Goal: Information Seeking & Learning: Learn about a topic

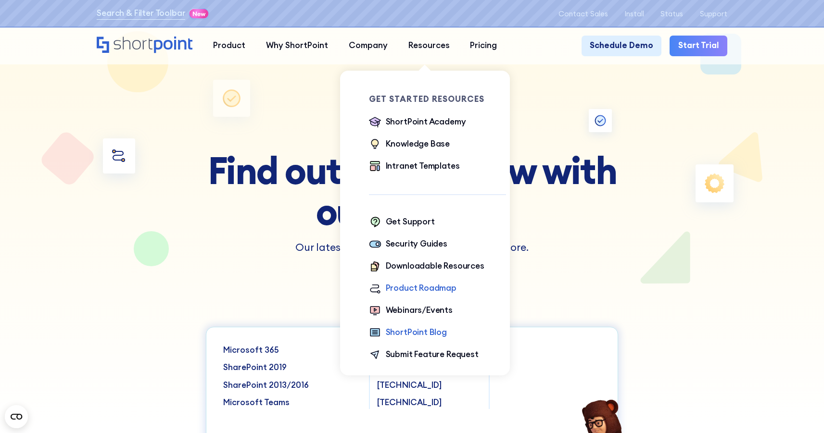
click at [404, 331] on div "ShortPoint Blog" at bounding box center [416, 333] width 61 height 13
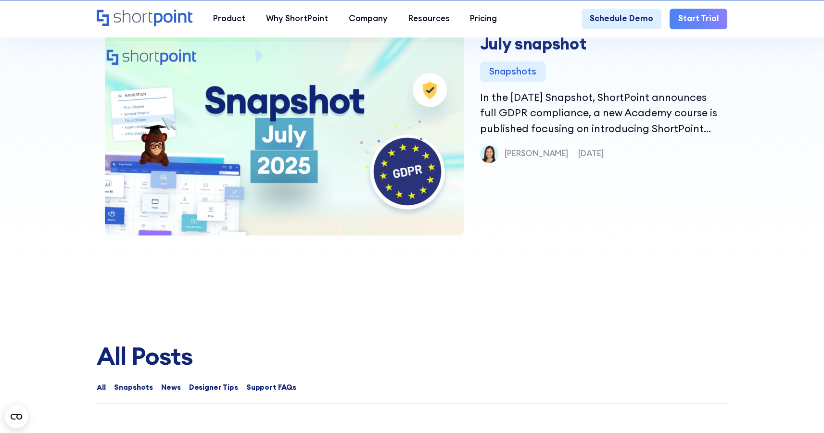
scroll to position [386, 0]
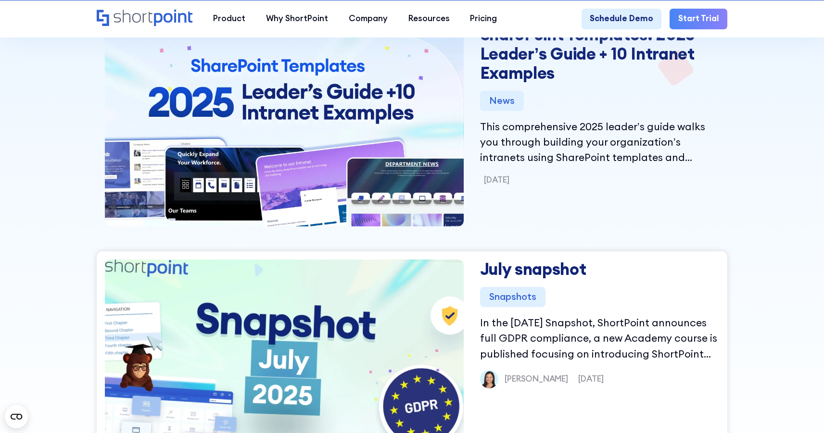
click at [334, 341] on img at bounding box center [284, 360] width 411 height 241
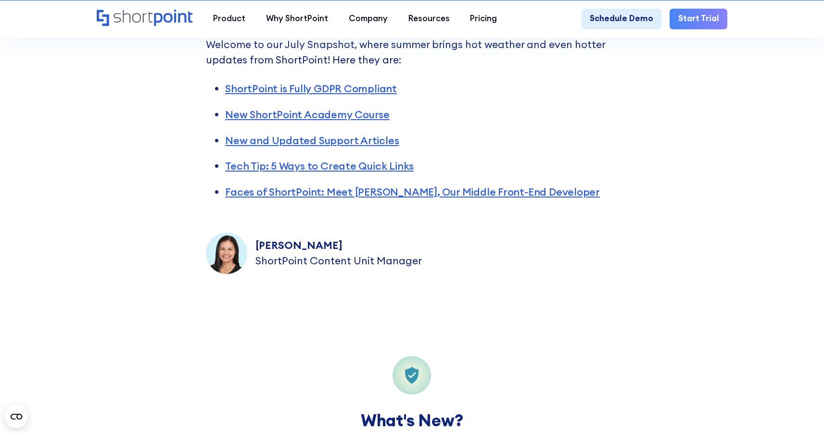
scroll to position [286, 0]
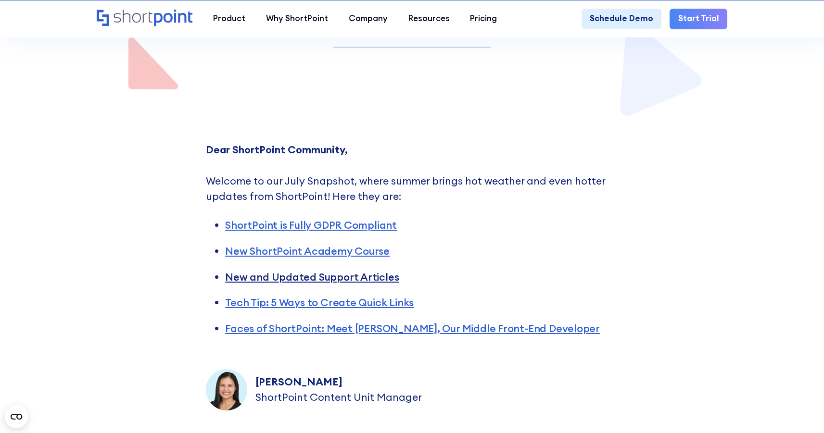
click at [354, 279] on link "New and Updated Support Articles" at bounding box center [312, 277] width 174 height 13
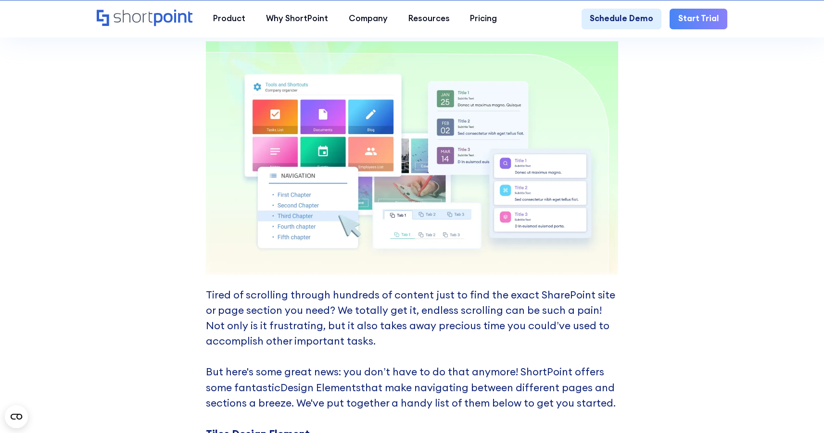
scroll to position [2942, 0]
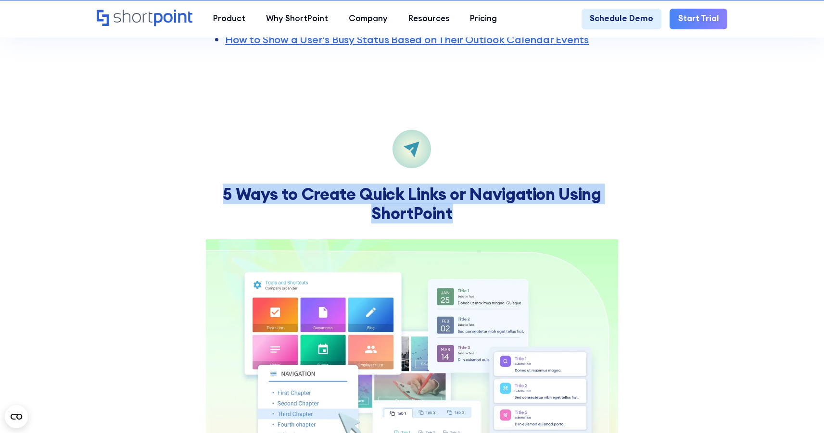
drag, startPoint x: 219, startPoint y: 202, endPoint x: 474, endPoint y: 222, distance: 256.3
click at [474, 222] on h2 "5 Ways to Create Quick Links or Navigation Using ShortPoint" at bounding box center [412, 204] width 412 height 38
copy strong "5 Ways to Create Quick Links or Navigation Using ShortPoint"
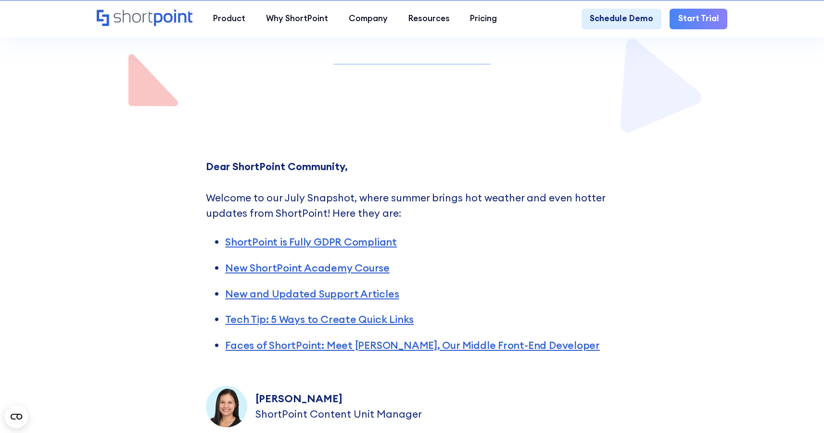
scroll to position [0, 0]
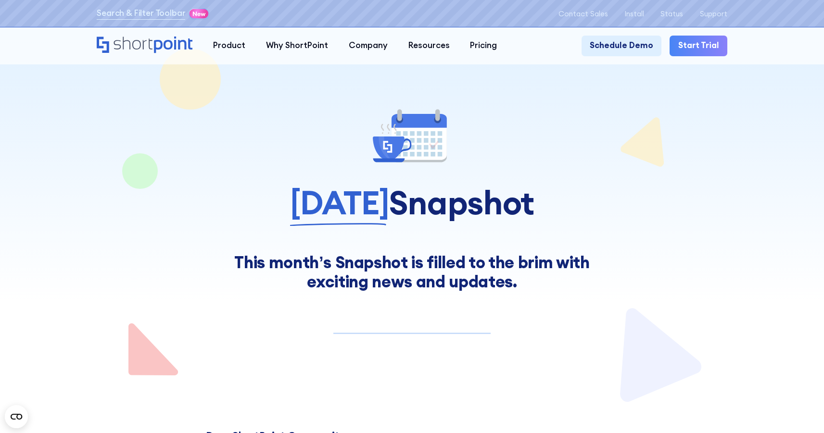
click at [681, 153] on div at bounding box center [412, 137] width 630 height 61
